Goal: Browse casually

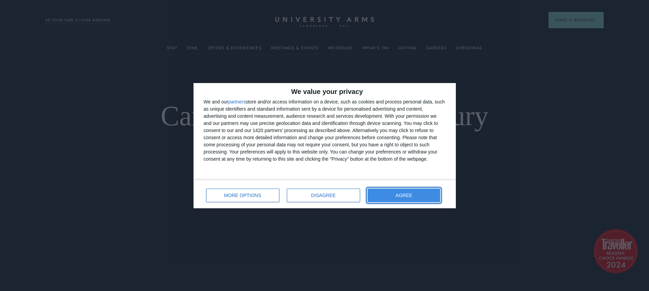
click at [412, 192] on button "AGREE" at bounding box center [404, 196] width 73 height 14
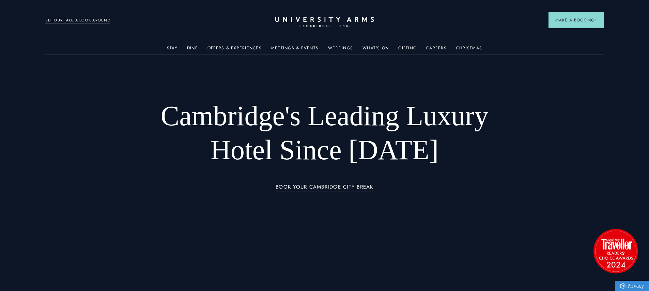
click at [429, 193] on div "BOOK YOUR CAMBRIDGE CITY BREAK" at bounding box center [325, 191] width 378 height 17
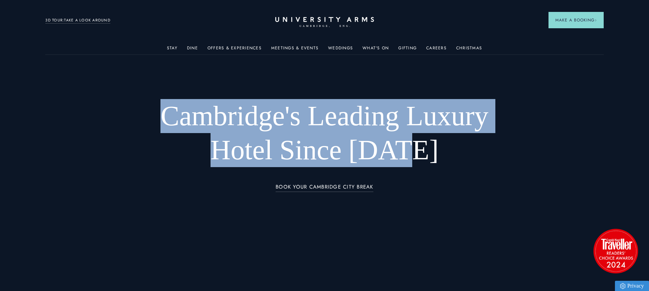
drag, startPoint x: 152, startPoint y: 108, endPoint x: 464, endPoint y: 153, distance: 315.2
click at [464, 153] on h1 "Cambridge's Leading Luxury Hotel Since [DATE]" at bounding box center [324, 133] width 363 height 68
click at [465, 153] on h1 "Cambridge's Leading Luxury Hotel Since [DATE]" at bounding box center [324, 133] width 363 height 68
drag, startPoint x: 465, startPoint y: 153, endPoint x: 162, endPoint y: 110, distance: 305.9
click at [162, 110] on h1 "Cambridge's Leading Luxury Hotel Since [DATE]" at bounding box center [324, 133] width 363 height 68
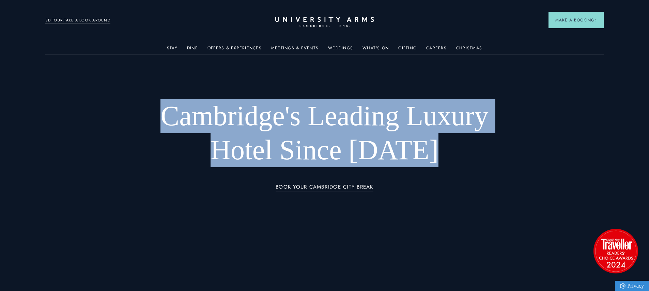
click at [161, 110] on h1 "Cambridge's Leading Luxury Hotel Since [DATE]" at bounding box center [324, 133] width 363 height 68
drag, startPoint x: 160, startPoint y: 110, endPoint x: 432, endPoint y: 151, distance: 275.1
click at [432, 151] on h1 "Cambridge's Leading Luxury Hotel Since [DATE]" at bounding box center [324, 133] width 363 height 68
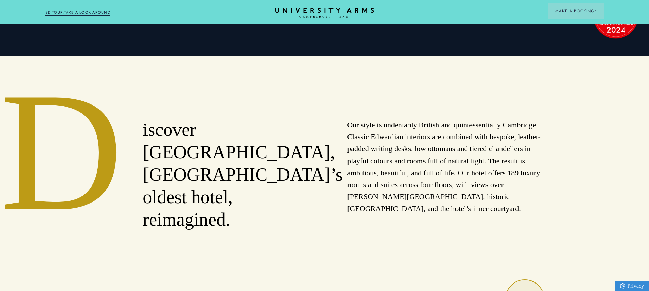
scroll to position [235, 0]
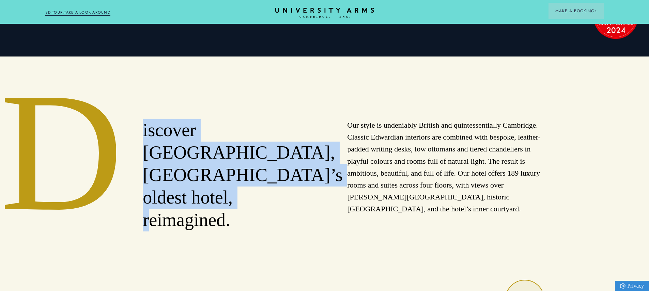
drag, startPoint x: 127, startPoint y: 121, endPoint x: 285, endPoint y: 199, distance: 176.1
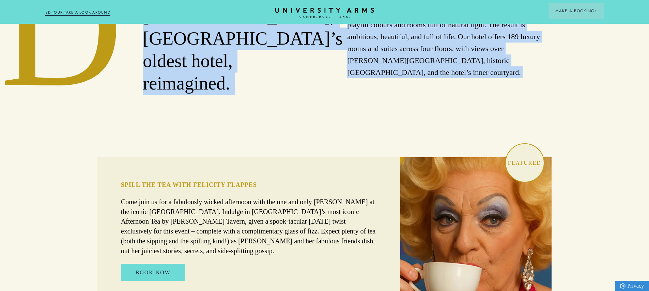
scroll to position [436, 0]
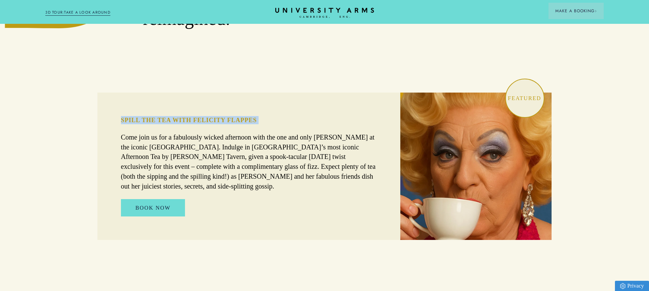
drag, startPoint x: 116, startPoint y: 97, endPoint x: 269, endPoint y: 103, distance: 152.3
click at [269, 103] on div "SPILL THE TEA WITH [PERSON_NAME] FLAPPES Come join us for a fabulously wicked a…" at bounding box center [248, 166] width 303 height 147
click at [111, 116] on div "SPILL THE TEA WITH [PERSON_NAME] FLAPPES Come join us for a fabulously wicked a…" at bounding box center [248, 166] width 303 height 147
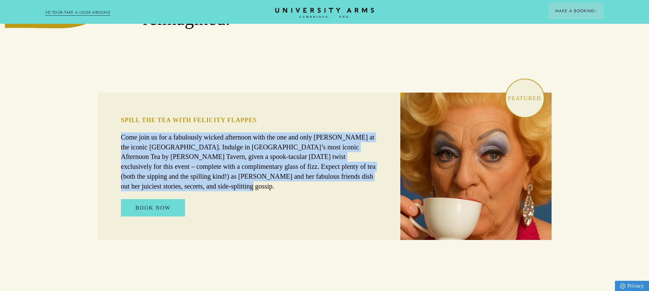
drag, startPoint x: 116, startPoint y: 115, endPoint x: 385, endPoint y: 157, distance: 272.3
click at [385, 157] on div "SPILL THE TEA WITH [PERSON_NAME] FLAPPES Come join us for a fabulously wicked a…" at bounding box center [248, 166] width 303 height 147
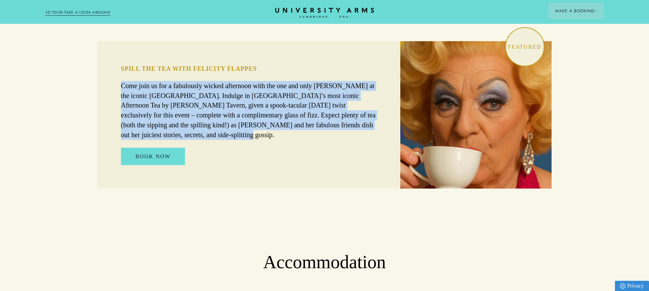
scroll to position [539, 0]
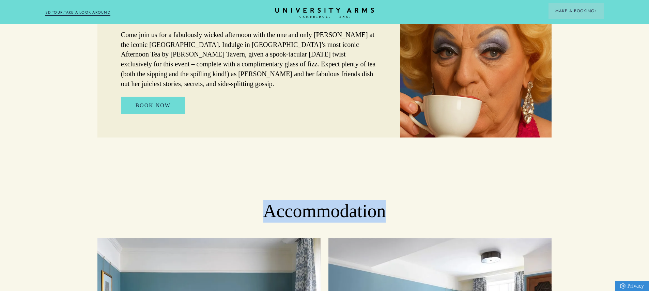
drag, startPoint x: 284, startPoint y: 175, endPoint x: 424, endPoint y: 178, distance: 140.7
click at [424, 200] on h2 "Accommodation" at bounding box center [324, 211] width 649 height 22
click at [426, 200] on h2 "Accommodation" at bounding box center [324, 211] width 649 height 22
drag, startPoint x: 426, startPoint y: 178, endPoint x: 219, endPoint y: 173, distance: 207.2
click at [219, 200] on h2 "Accommodation" at bounding box center [324, 211] width 649 height 22
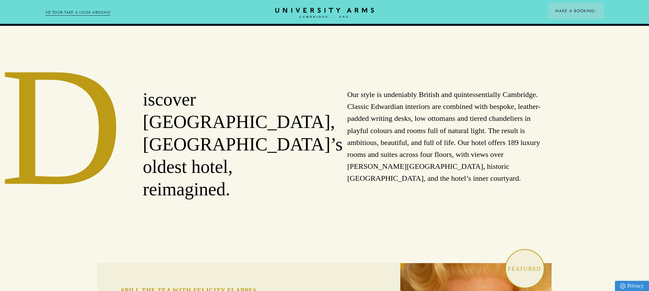
scroll to position [279, 0]
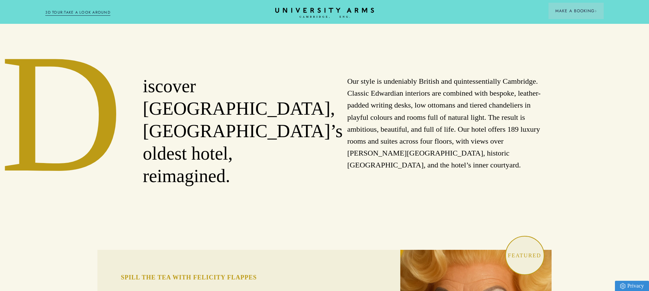
click at [345, 97] on div "iscover [GEOGRAPHIC_DATA], [GEOGRAPHIC_DATA]’s oldest hotel, reimagined." at bounding box center [245, 131] width 204 height 112
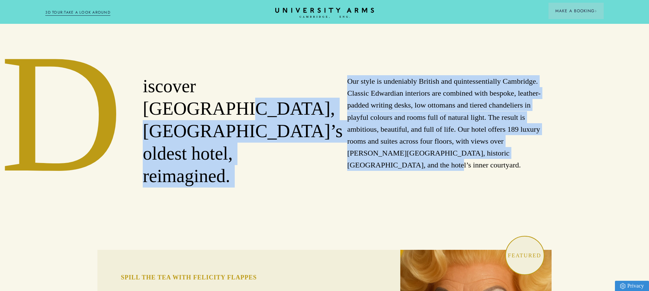
drag, startPoint x: 372, startPoint y: 89, endPoint x: 519, endPoint y: 160, distance: 163.8
click at [519, 160] on div "iscover [GEOGRAPHIC_DATA], [GEOGRAPHIC_DATA]’s oldest hotel, reimagined. Our st…" at bounding box center [324, 131] width 454 height 112
click at [520, 160] on div "Our style is undeniably British and quintessentially Cambridge. Classic Edwardi…" at bounding box center [449, 131] width 204 height 112
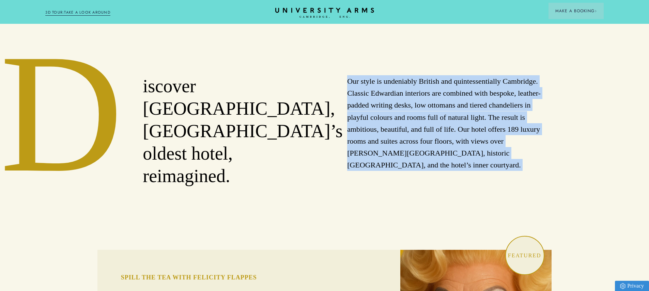
drag, startPoint x: 520, startPoint y: 160, endPoint x: 348, endPoint y: 78, distance: 191.2
click at [348, 78] on div "Our style is undeniably British and quintessentially Cambridge. Classic Edwardi…" at bounding box center [449, 131] width 204 height 112
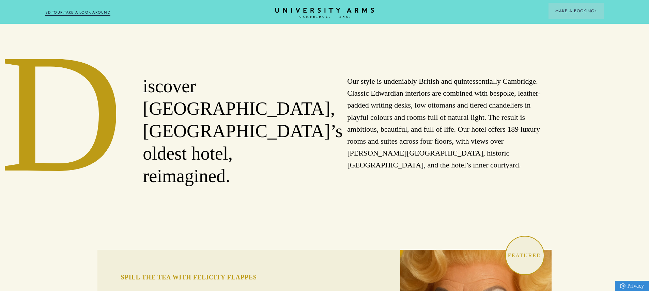
click at [347, 78] on p "Our style is undeniably British and quintessentially Cambridge. Classic Edwardi…" at bounding box center [449, 123] width 204 height 96
drag, startPoint x: 354, startPoint y: 85, endPoint x: 554, endPoint y: 171, distance: 218.1
click at [527, 158] on p "Our style is undeniably British and quintessentially Cambridge. Classic Edwardi…" at bounding box center [449, 123] width 204 height 96
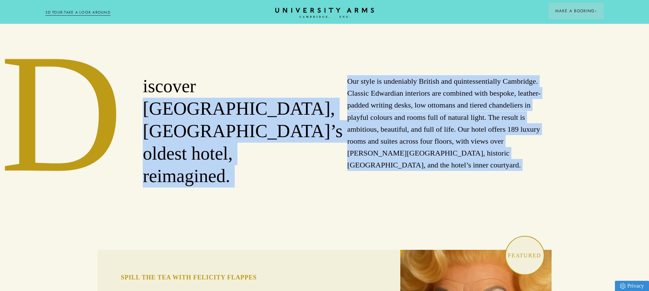
drag, startPoint x: 527, startPoint y: 158, endPoint x: 341, endPoint y: 89, distance: 198.3
click at [341, 83] on div "iscover [GEOGRAPHIC_DATA], [GEOGRAPHIC_DATA]’s oldest hotel, reimagined. Our st…" at bounding box center [324, 131] width 454 height 112
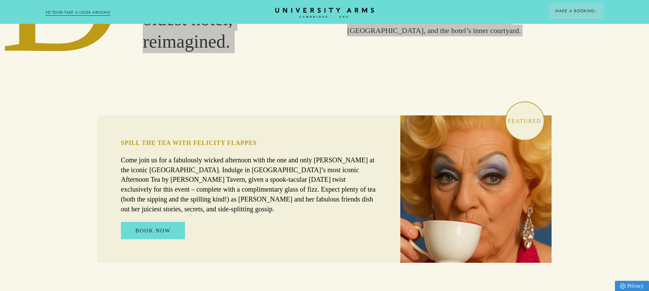
scroll to position [388, 0]
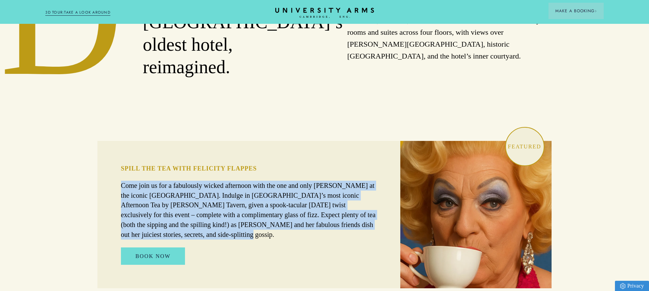
drag, startPoint x: 120, startPoint y: 165, endPoint x: 381, endPoint y: 206, distance: 264.1
click at [381, 206] on div "SPILL THE TEA WITH [PERSON_NAME] FLAPPES Come join us for a fabulously wicked a…" at bounding box center [248, 214] width 303 height 147
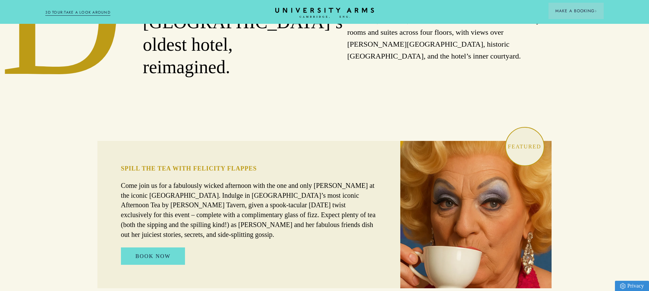
click at [161, 141] on div "SPILL THE TEA WITH [PERSON_NAME] FLAPPES Come join us for a fabulously wicked a…" at bounding box center [248, 214] width 303 height 147
click at [113, 166] on div "SPILL THE TEA WITH [PERSON_NAME] FLAPPES Come join us for a fabulously wicked a…" at bounding box center [248, 214] width 303 height 147
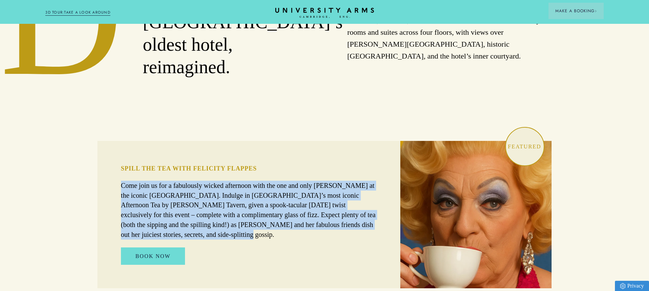
drag, startPoint x: 127, startPoint y: 164, endPoint x: 383, endPoint y: 207, distance: 259.4
click at [383, 207] on div "SPILL THE TEA WITH [PERSON_NAME] FLAPPES Come join us for a fabulously wicked a…" at bounding box center [248, 214] width 303 height 147
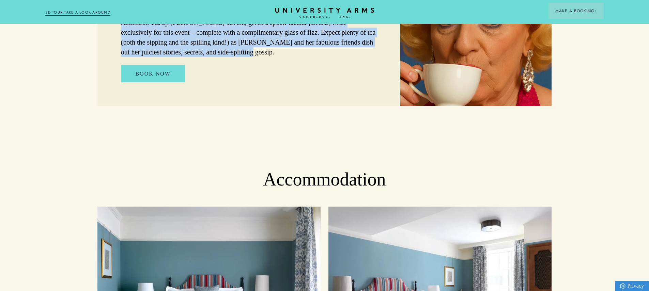
scroll to position [597, 0]
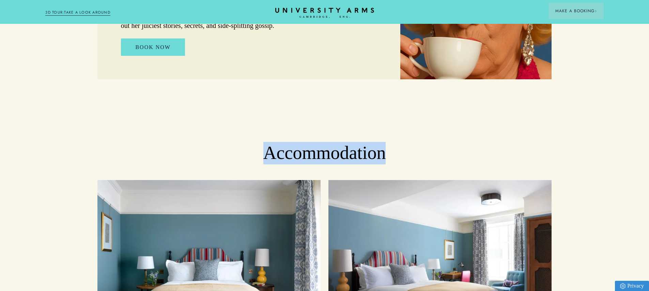
drag, startPoint x: 233, startPoint y: 126, endPoint x: 414, endPoint y: 121, distance: 180.6
click at [414, 142] on h2 "Accommodation" at bounding box center [324, 153] width 649 height 22
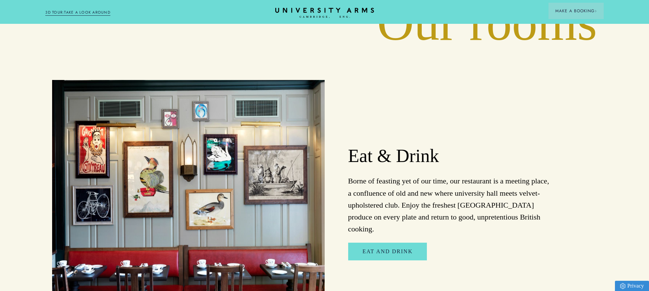
scroll to position [1123, 0]
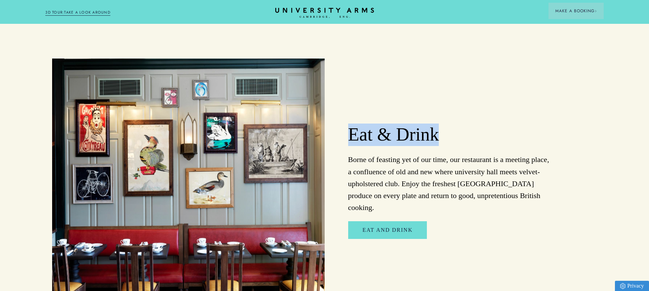
drag, startPoint x: 340, startPoint y: 115, endPoint x: 437, endPoint y: 110, distance: 97.5
click at [437, 110] on div "Eat & Drink Borne of feasting yet of our time, our restaurant is a meeting plac…" at bounding box center [461, 181] width 272 height 245
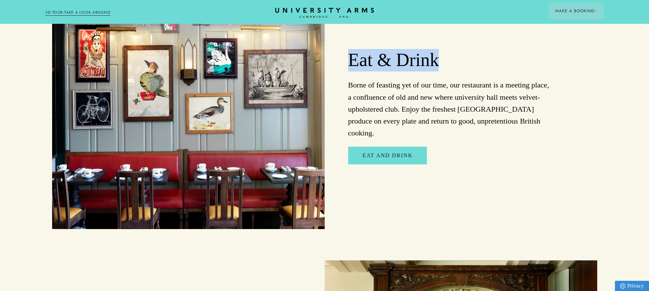
scroll to position [1354, 0]
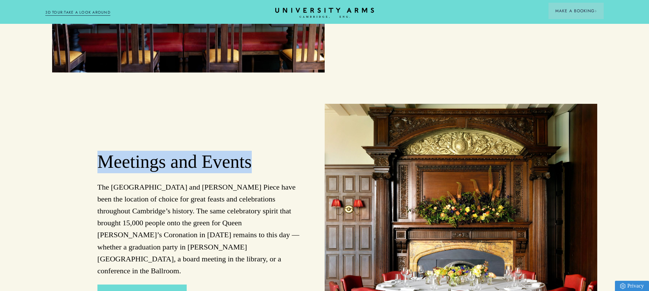
drag, startPoint x: 180, startPoint y: 136, endPoint x: 262, endPoint y: 133, distance: 82.8
click at [262, 133] on div "Meetings and Events The [GEOGRAPHIC_DATA] and [PERSON_NAME] Piece have been the…" at bounding box center [188, 226] width 272 height 245
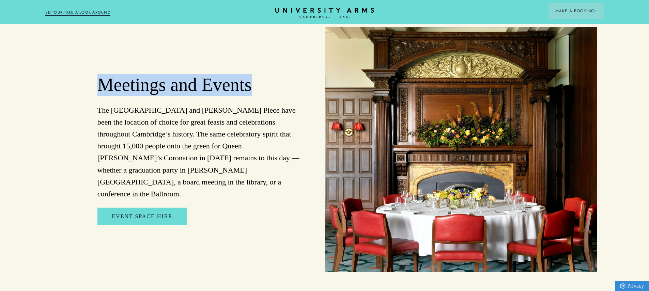
scroll to position [1580, 0]
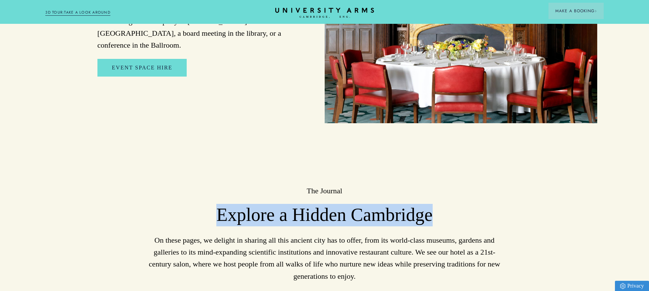
drag, startPoint x: 202, startPoint y: 181, endPoint x: 504, endPoint y: 183, distance: 302.5
click at [500, 204] on h3 "Explore a Hidden Cambridge" at bounding box center [324, 215] width 454 height 22
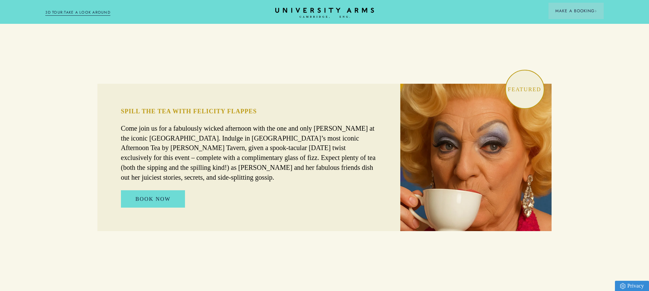
scroll to position [449, 0]
